Goal: Information Seeking & Learning: Understand process/instructions

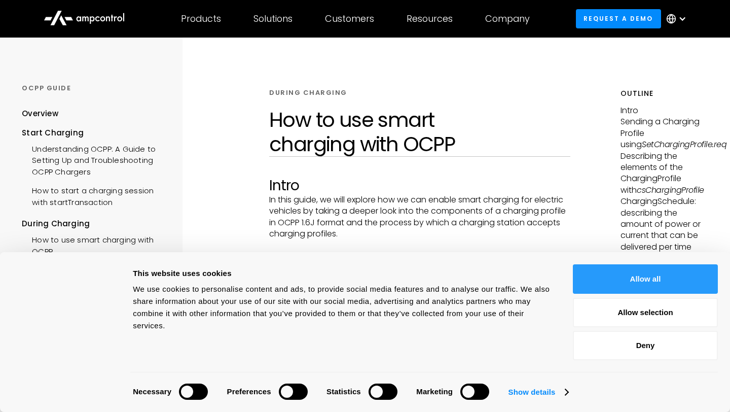
click at [610, 272] on button "Allow all" at bounding box center [645, 278] width 145 height 29
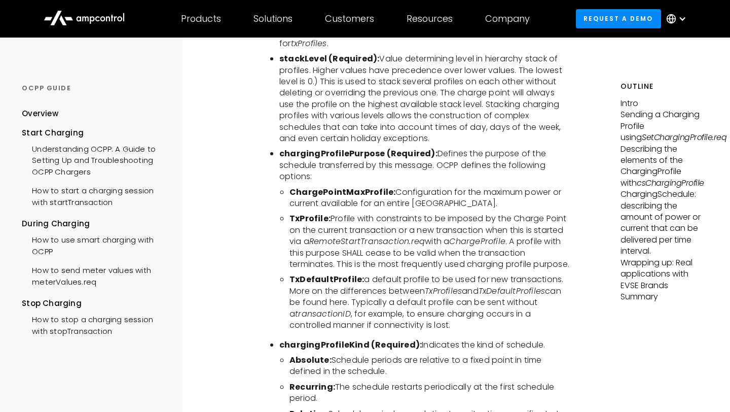
scroll to position [2234, 0]
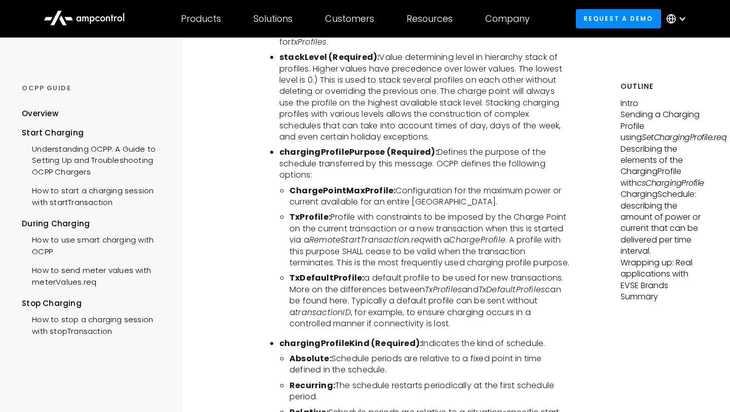
click at [329, 272] on b "TxDefaultProfile:" at bounding box center [326, 278] width 75 height 12
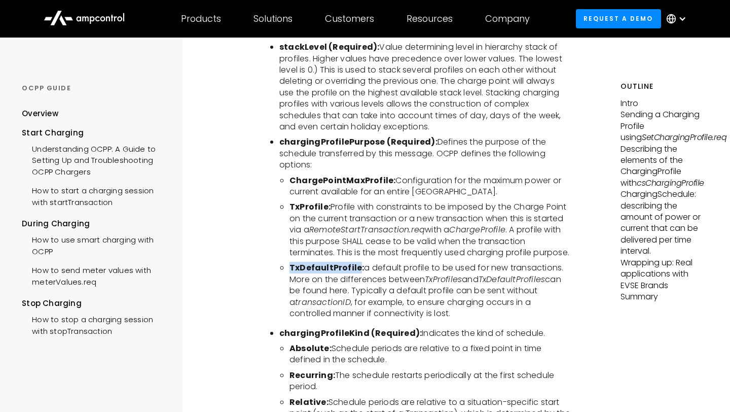
scroll to position [2245, 0]
click at [426, 244] on li "TxProfile: Profile with constraints to be imposed by the Charge Point on the cu…" at bounding box center [429, 228] width 281 height 57
click at [312, 200] on b "TxProfile:" at bounding box center [309, 206] width 41 height 12
copy b "TxProfile"
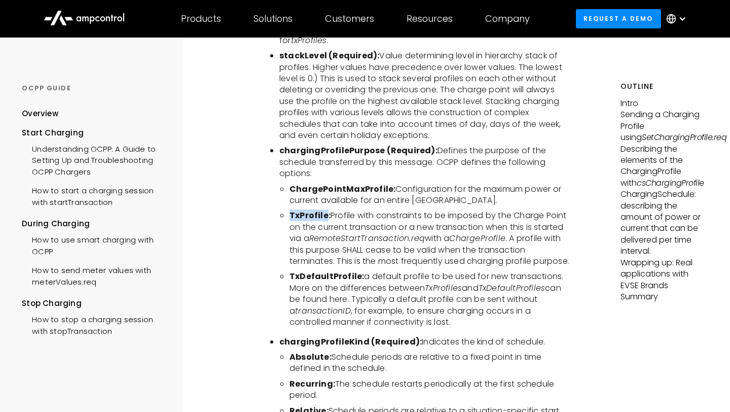
scroll to position [2250, 0]
